Goal: Task Accomplishment & Management: Use online tool/utility

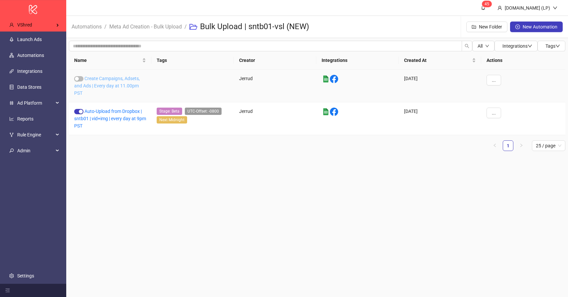
click at [110, 79] on link "Create Campaigns, Adsets, and Ads | Every day at 11.00pm PST" at bounding box center [107, 86] width 66 height 20
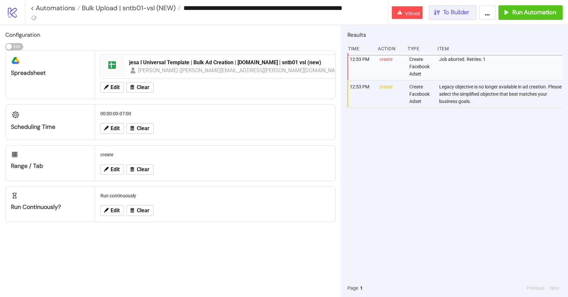
click at [456, 11] on span "To Builder" at bounding box center [456, 13] width 27 height 8
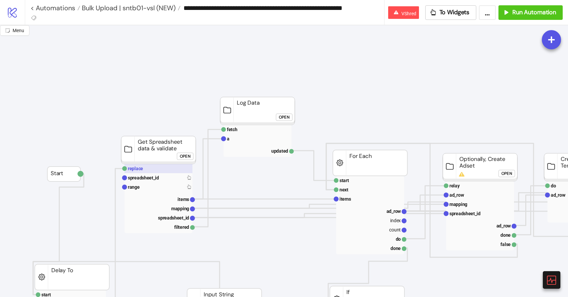
click at [166, 168] on rect at bounding box center [159, 168] width 68 height 9
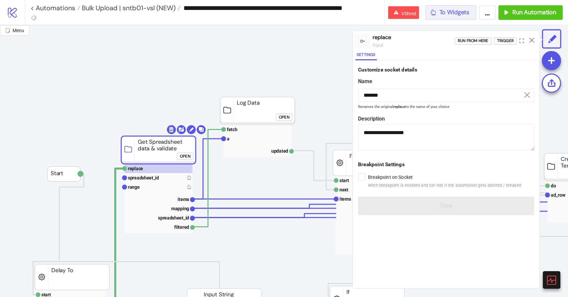
click at [444, 12] on span "To Widgets" at bounding box center [455, 13] width 30 height 8
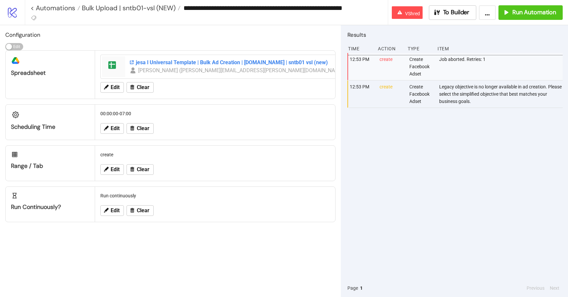
click at [232, 63] on div "jesa l Universal Template | Bulk Ad Creation | [DOMAIN_NAME] | sntb01 vsl (new)" at bounding box center [239, 62] width 220 height 7
click at [444, 6] on button "To Builder" at bounding box center [453, 12] width 48 height 15
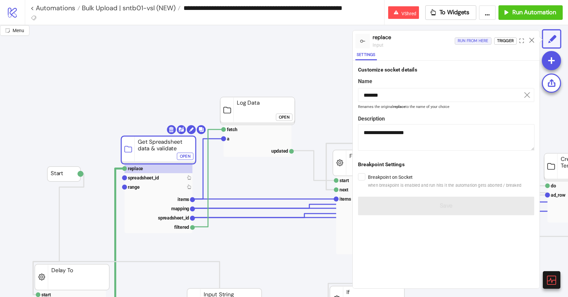
click at [475, 41] on div "Run from here" at bounding box center [473, 41] width 31 height 8
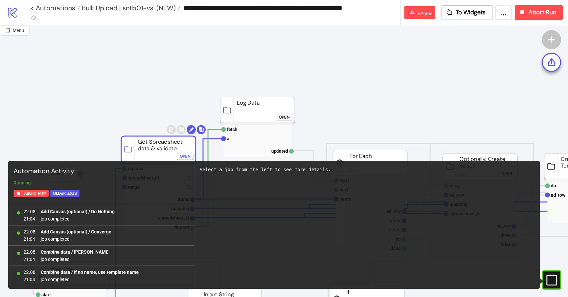
scroll to position [5968, 0]
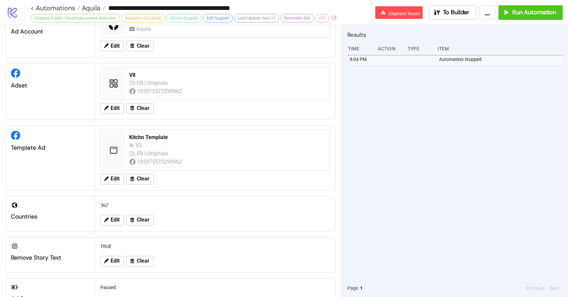
scroll to position [206, 0]
